Goal: Task Accomplishment & Management: Manage account settings

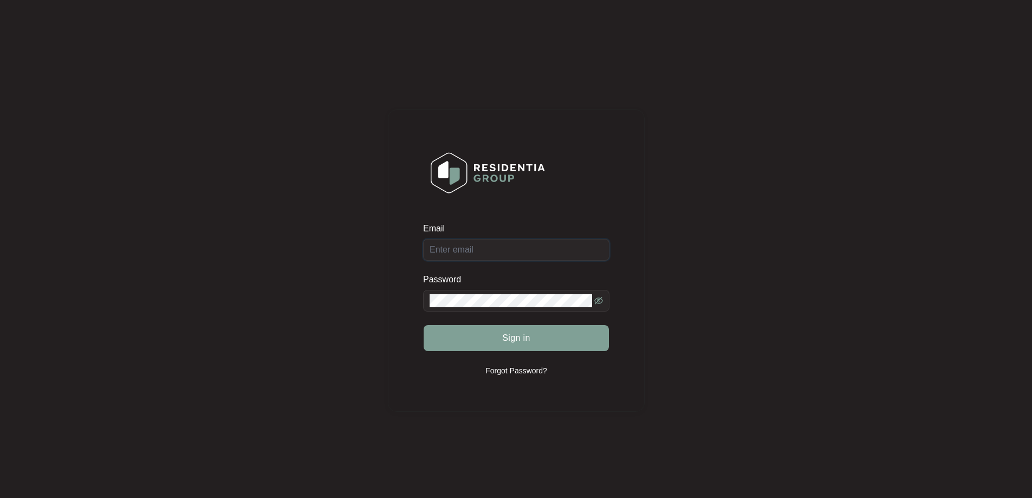
click at [482, 247] on input "Email" at bounding box center [516, 250] width 186 height 22
type input "[EMAIL_ADDRESS][DOMAIN_NAME]"
click at [526, 339] on span "Sign in" at bounding box center [516, 337] width 28 height 13
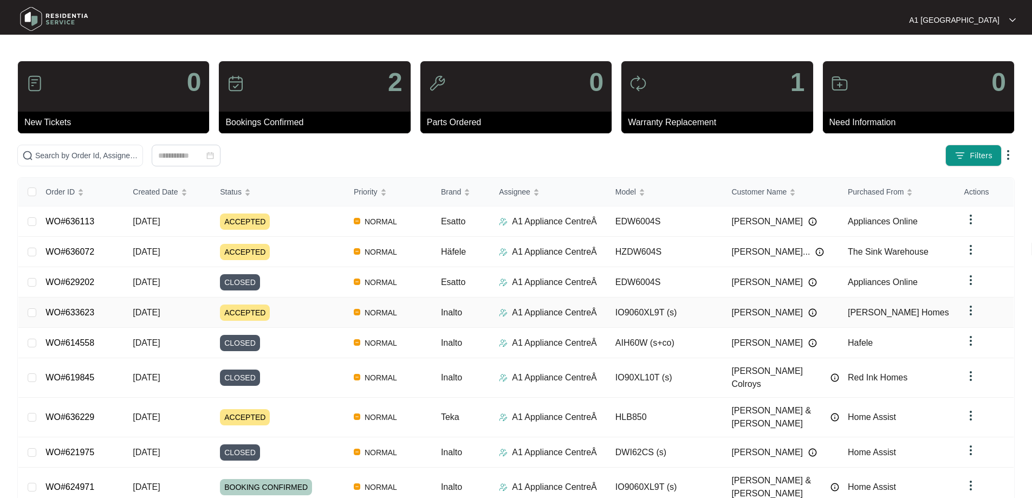
click at [64, 314] on link "WO#633623" at bounding box center [69, 312] width 49 height 9
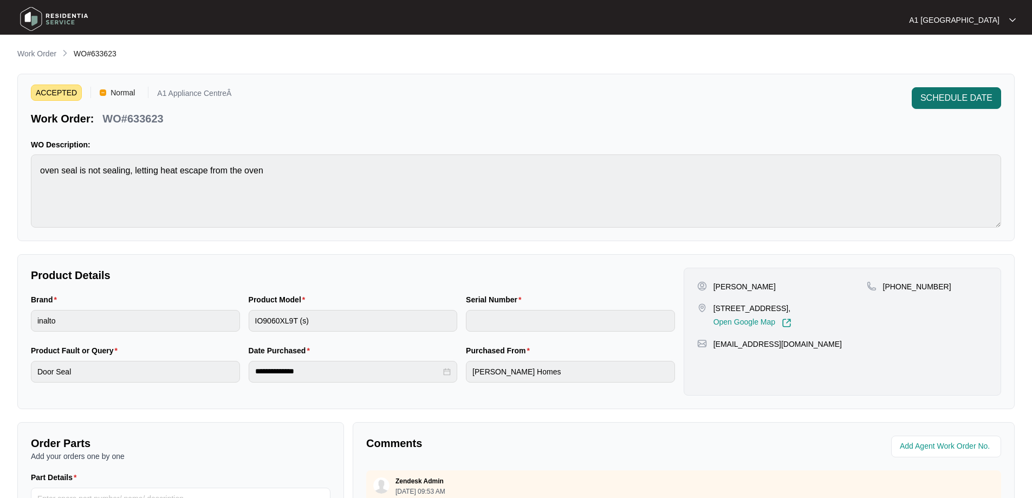
click at [989, 95] on span "SCHEDULE DATE" at bounding box center [956, 98] width 72 height 13
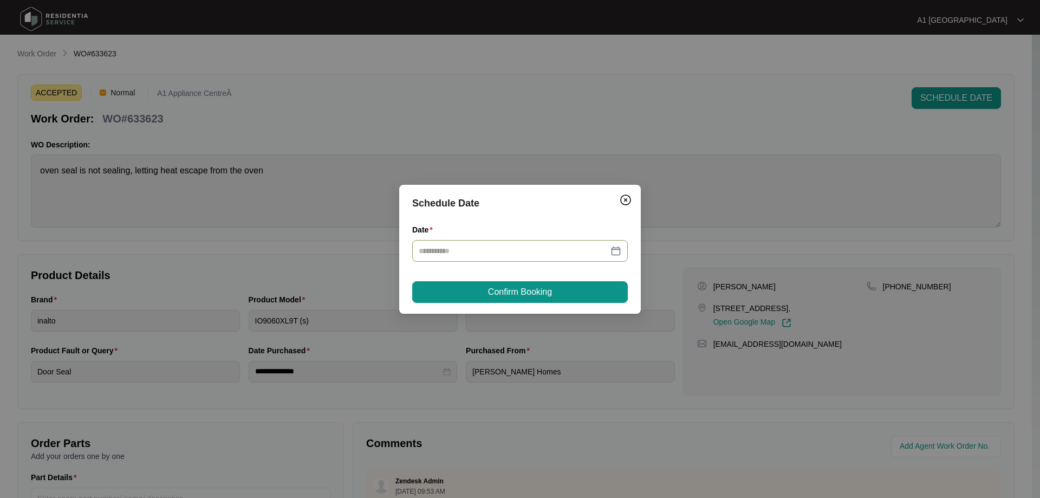
click at [615, 252] on div at bounding box center [520, 251] width 203 height 12
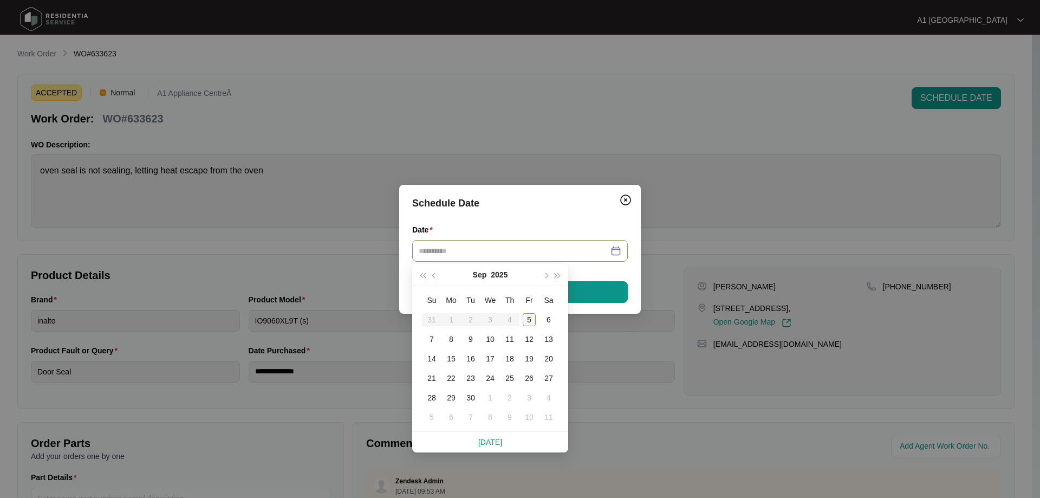
type input "**********"
click at [510, 339] on div "11" at bounding box center [509, 339] width 13 height 13
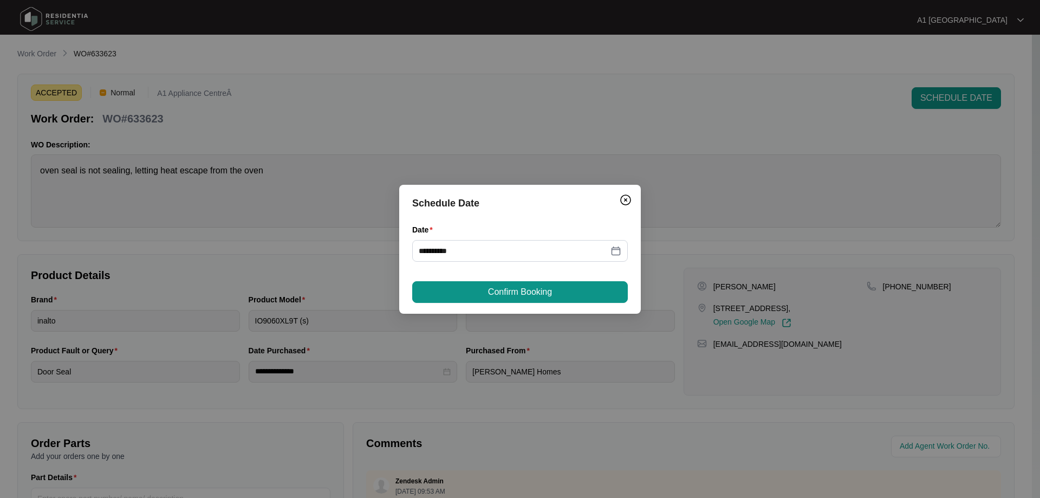
click at [518, 289] on span "Confirm Booking" at bounding box center [520, 291] width 64 height 13
